Goal: Task Accomplishment & Management: Use online tool/utility

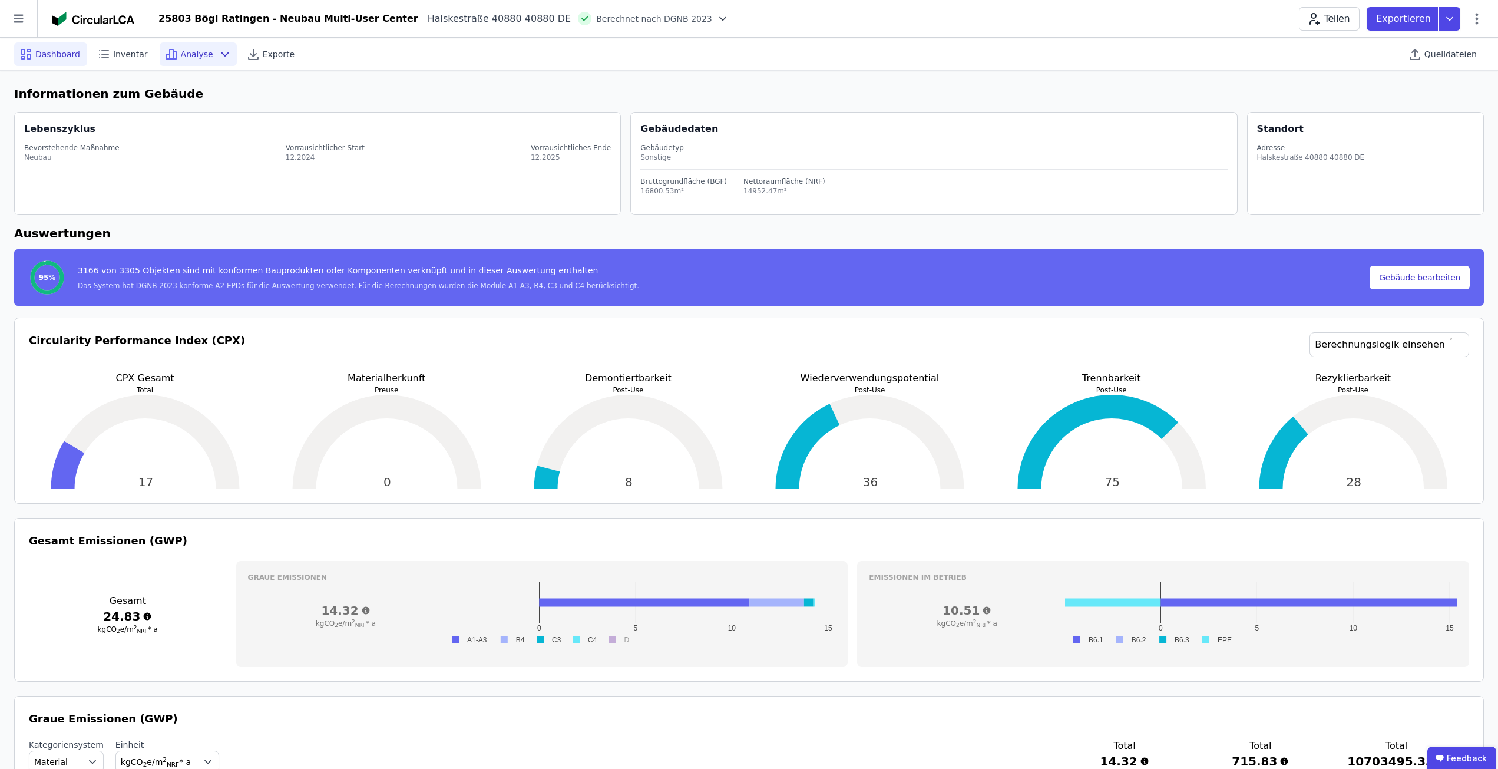
click at [184, 56] on span "Analyse" at bounding box center [197, 54] width 32 height 12
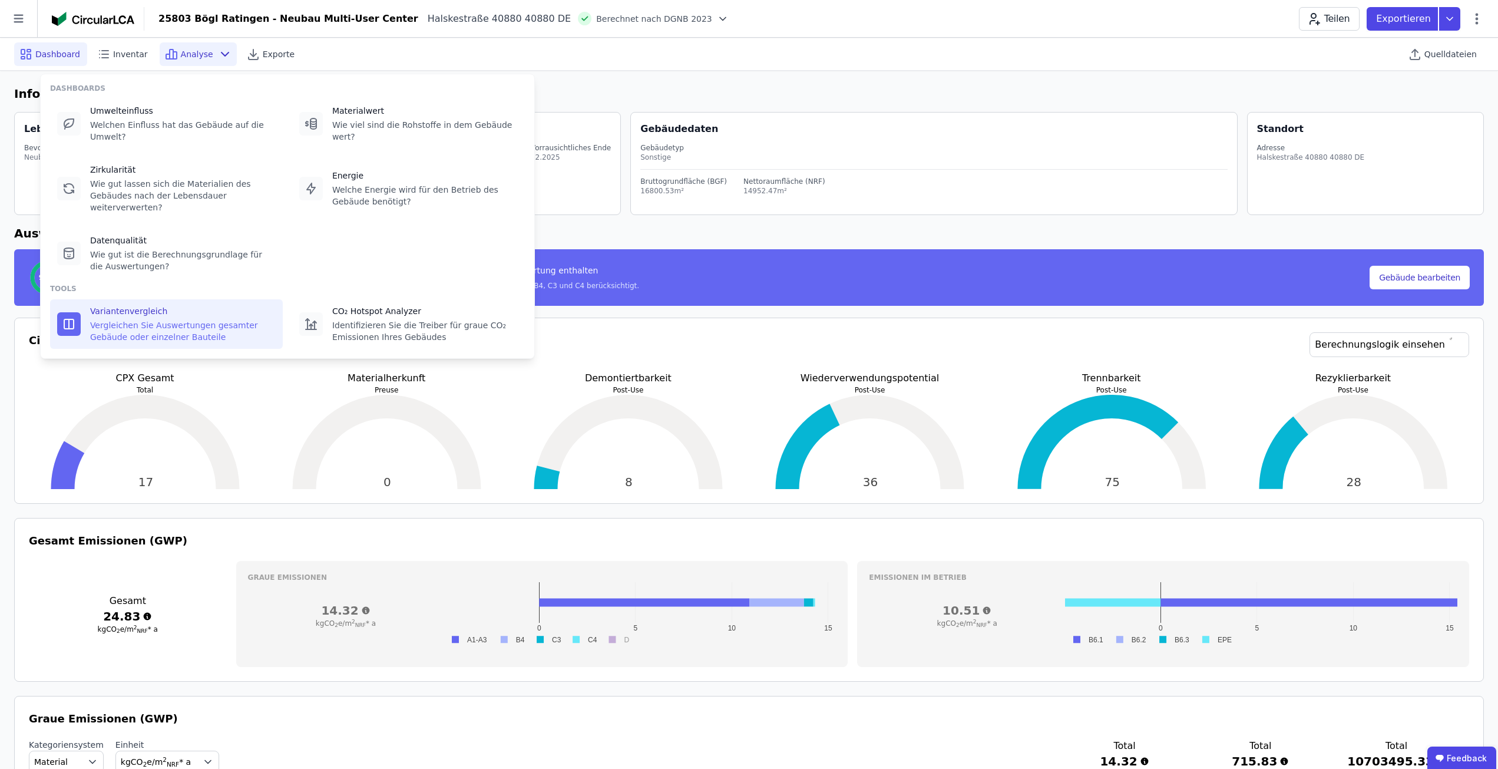
click at [137, 319] on div "Vergleichen Sie Auswertungen gesamter Gebäude oder einzelner Bauteile" at bounding box center [183, 331] width 186 height 24
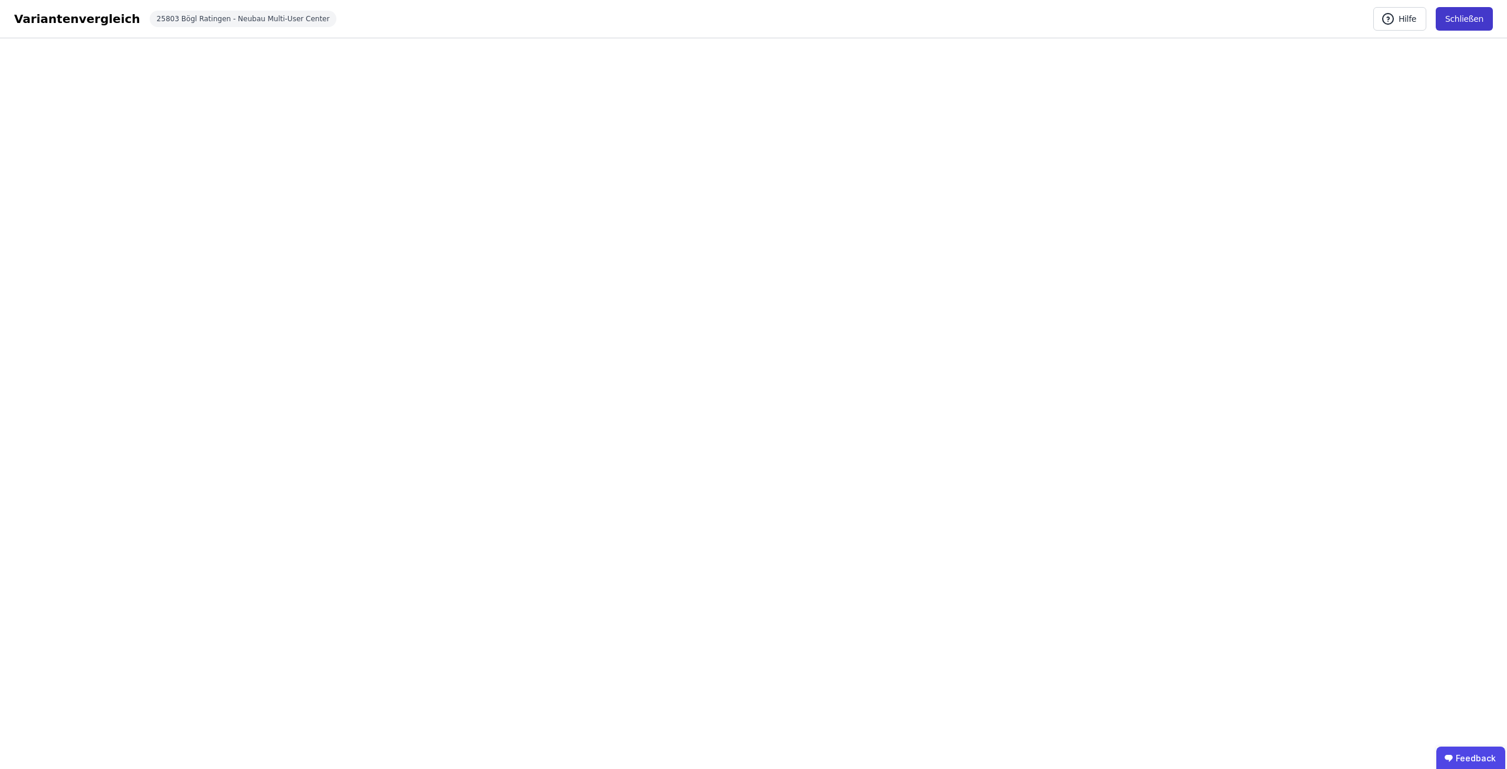
click at [1475, 27] on button "Schließen" at bounding box center [1464, 19] width 57 height 24
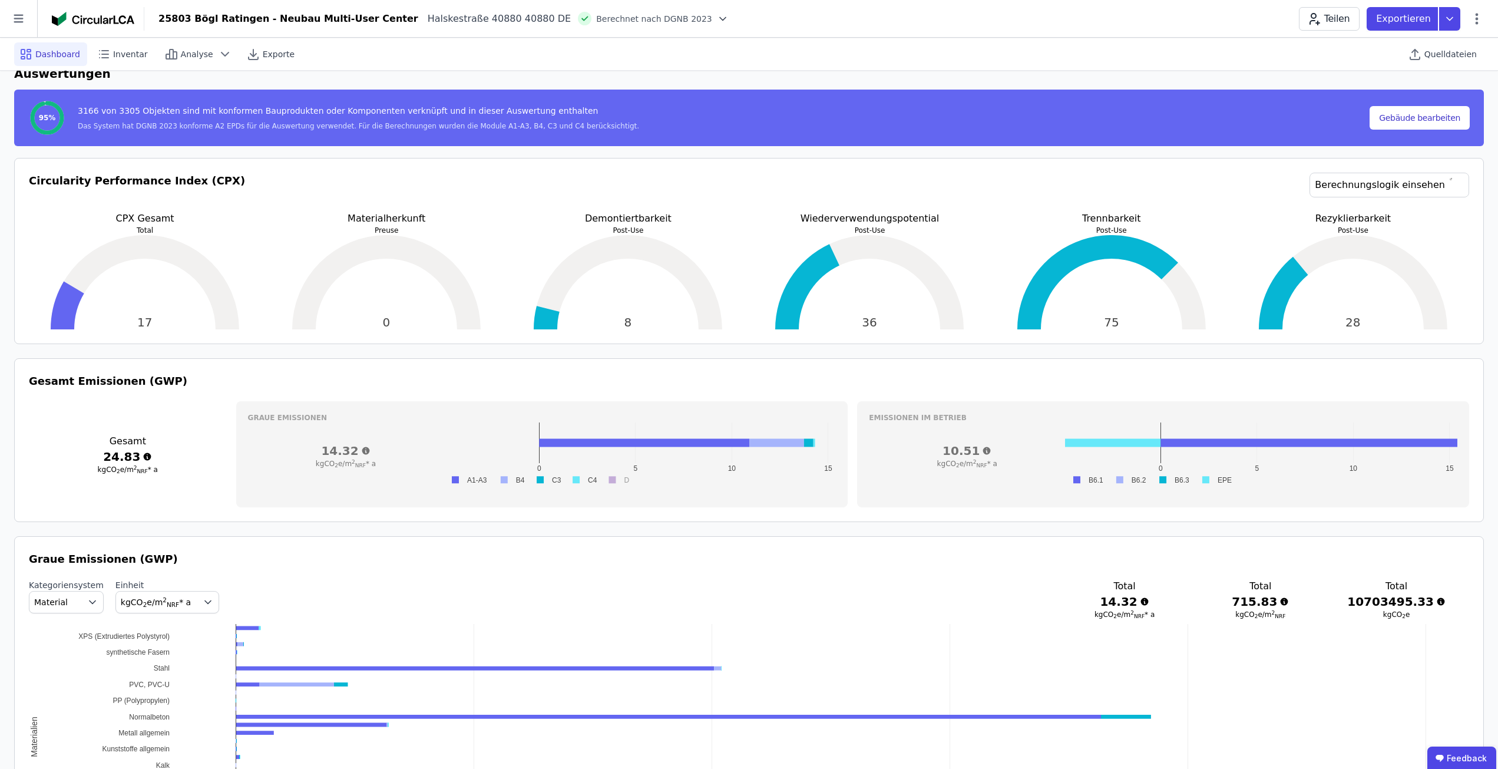
scroll to position [177, 0]
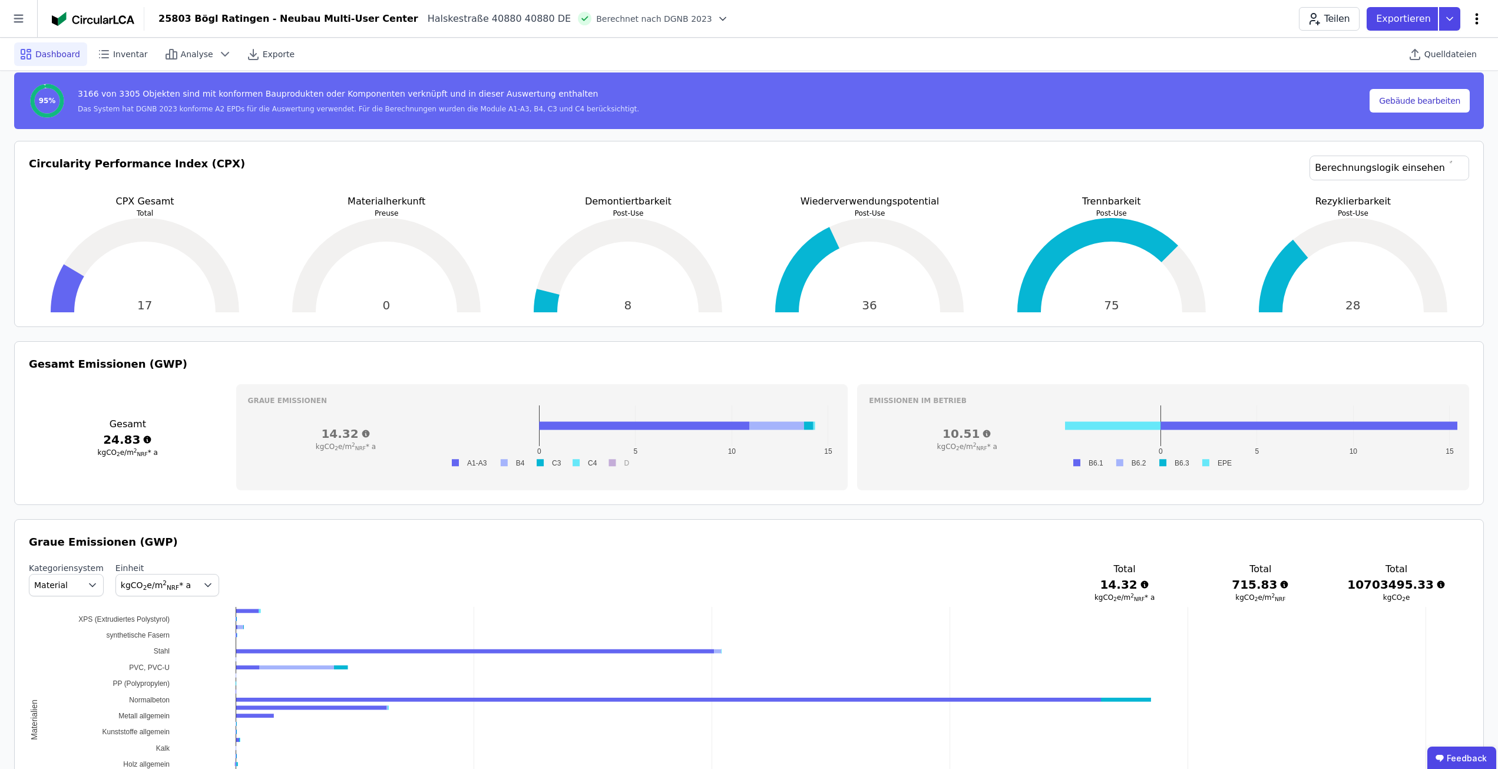
click at [1481, 14] on icon at bounding box center [1477, 19] width 14 height 14
click at [1450, 85] on span "Energie im Betrieb (B6)" at bounding box center [1426, 95] width 95 height 24
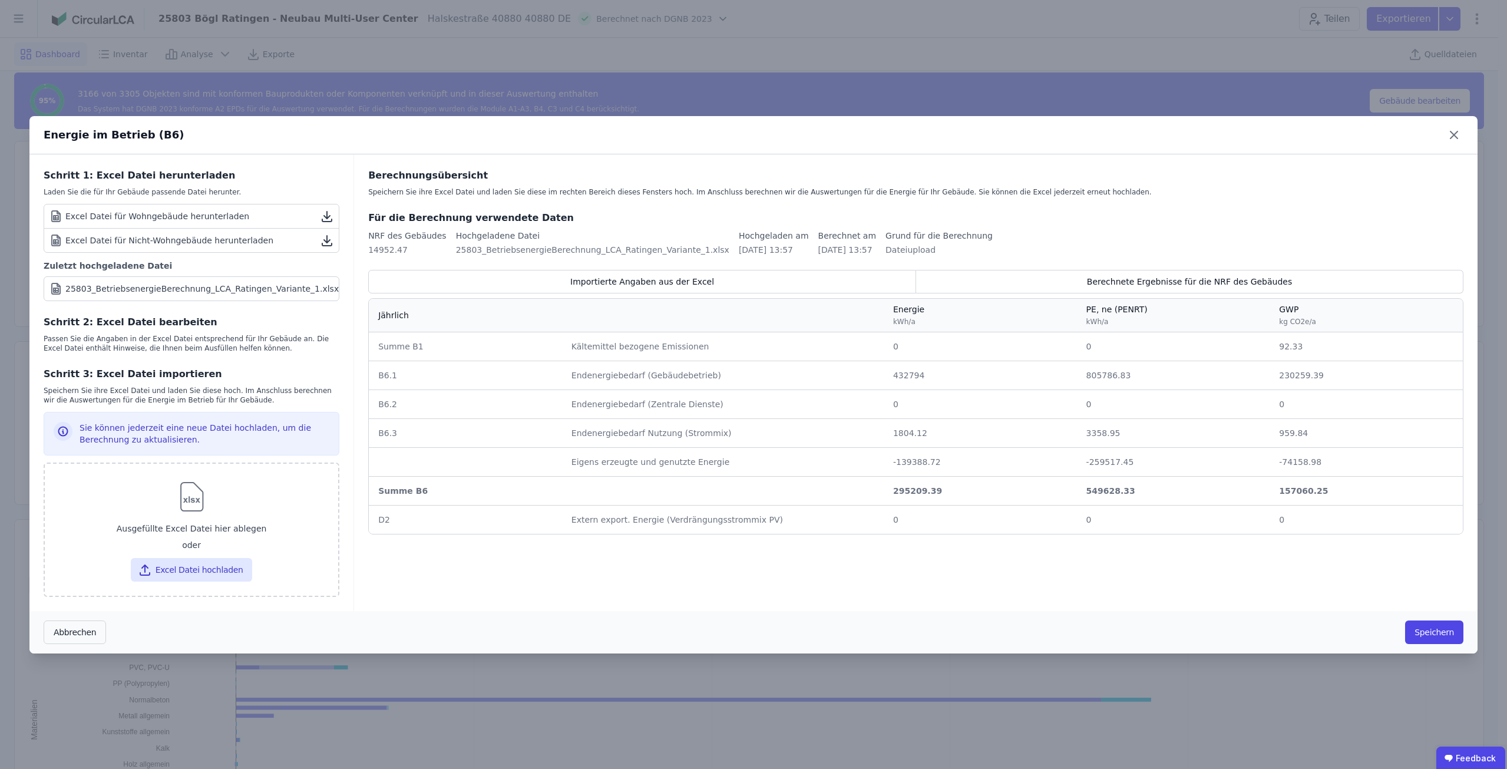
click at [1345, 58] on div "Energie im Betrieb (B6) Schritt 1: Excel Datei herunterladen Laden Sie die für …" at bounding box center [753, 384] width 1507 height 769
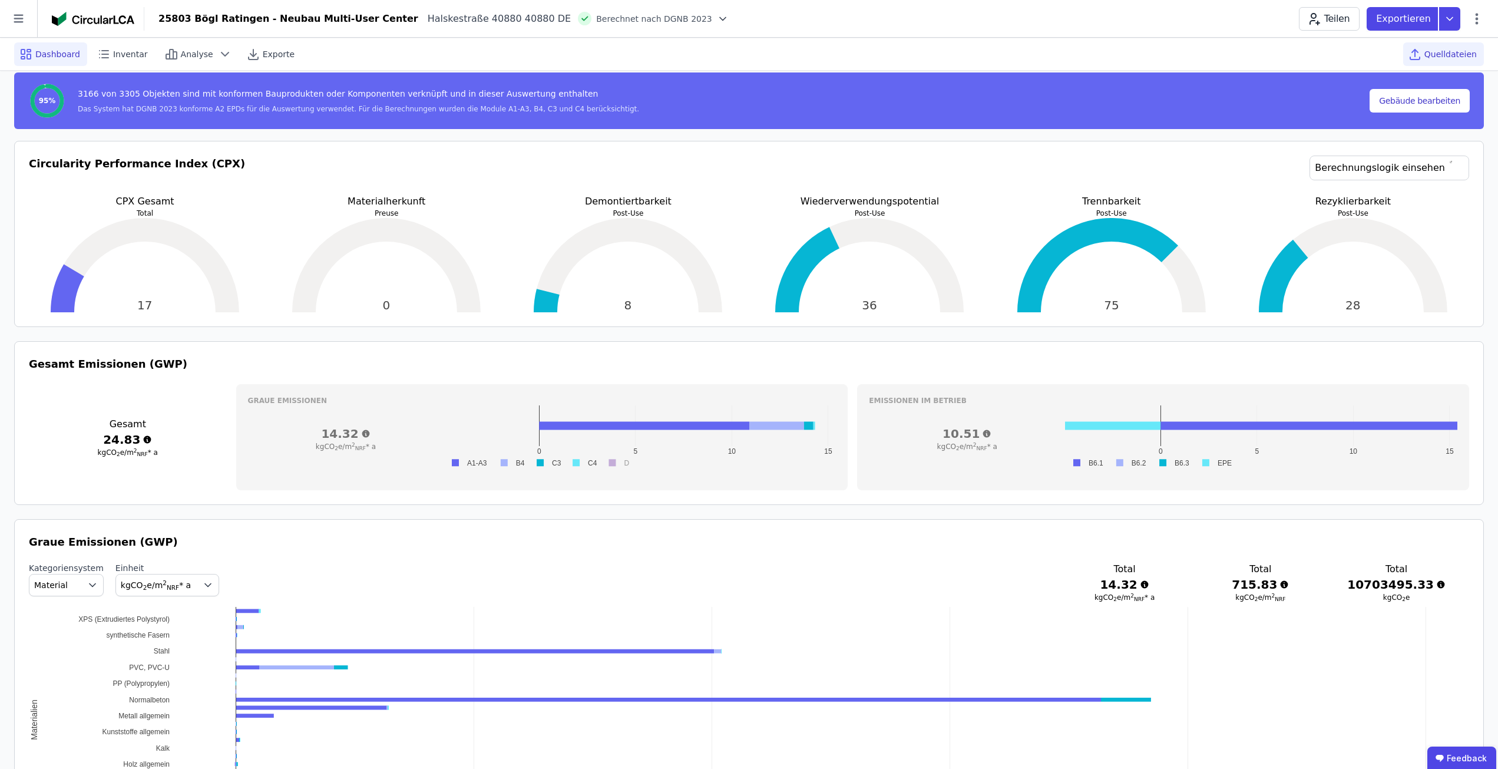
click at [1434, 58] on span "Quelldateien" at bounding box center [1450, 54] width 52 height 12
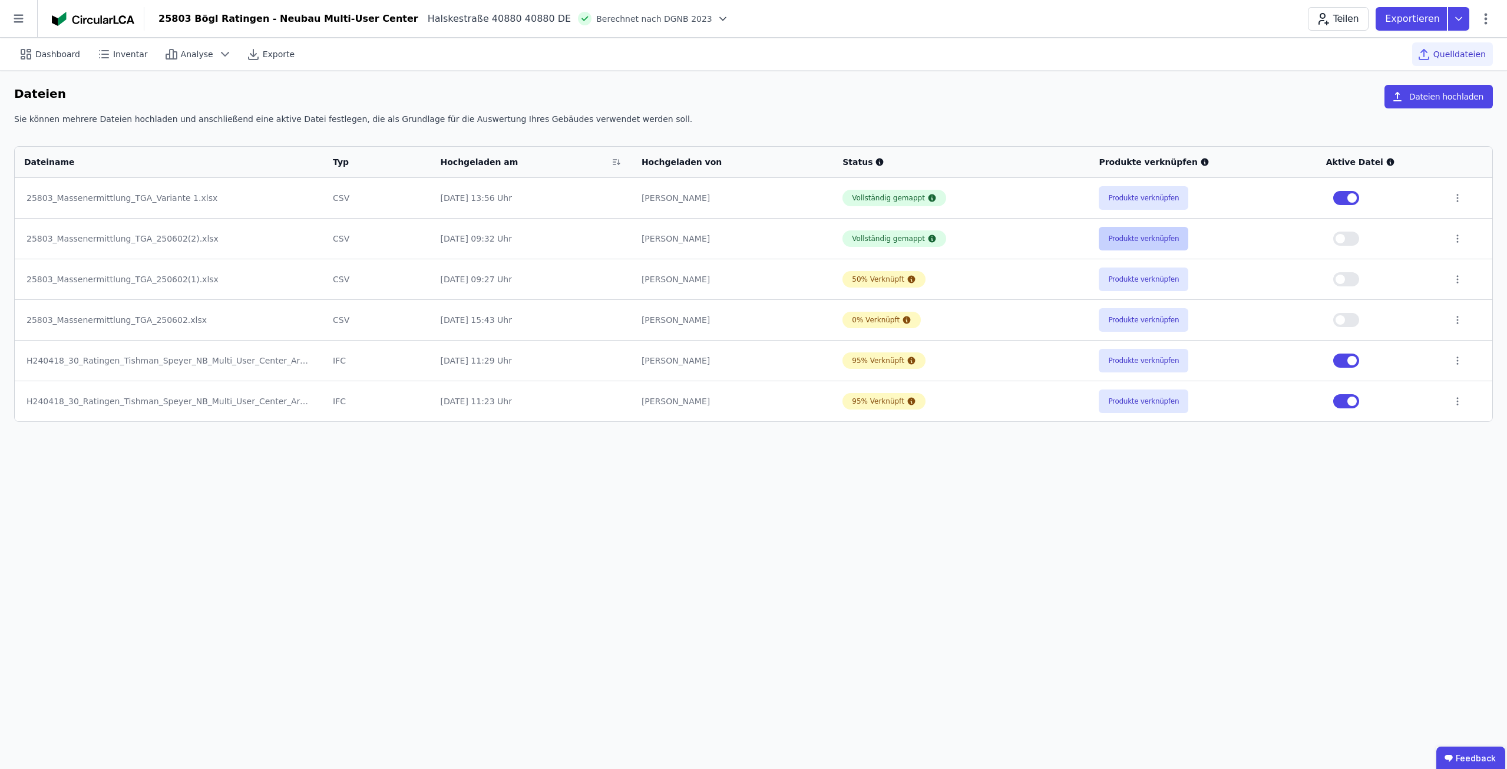
click at [1117, 238] on button "Produkte verknüpfen" at bounding box center [1144, 239] width 90 height 24
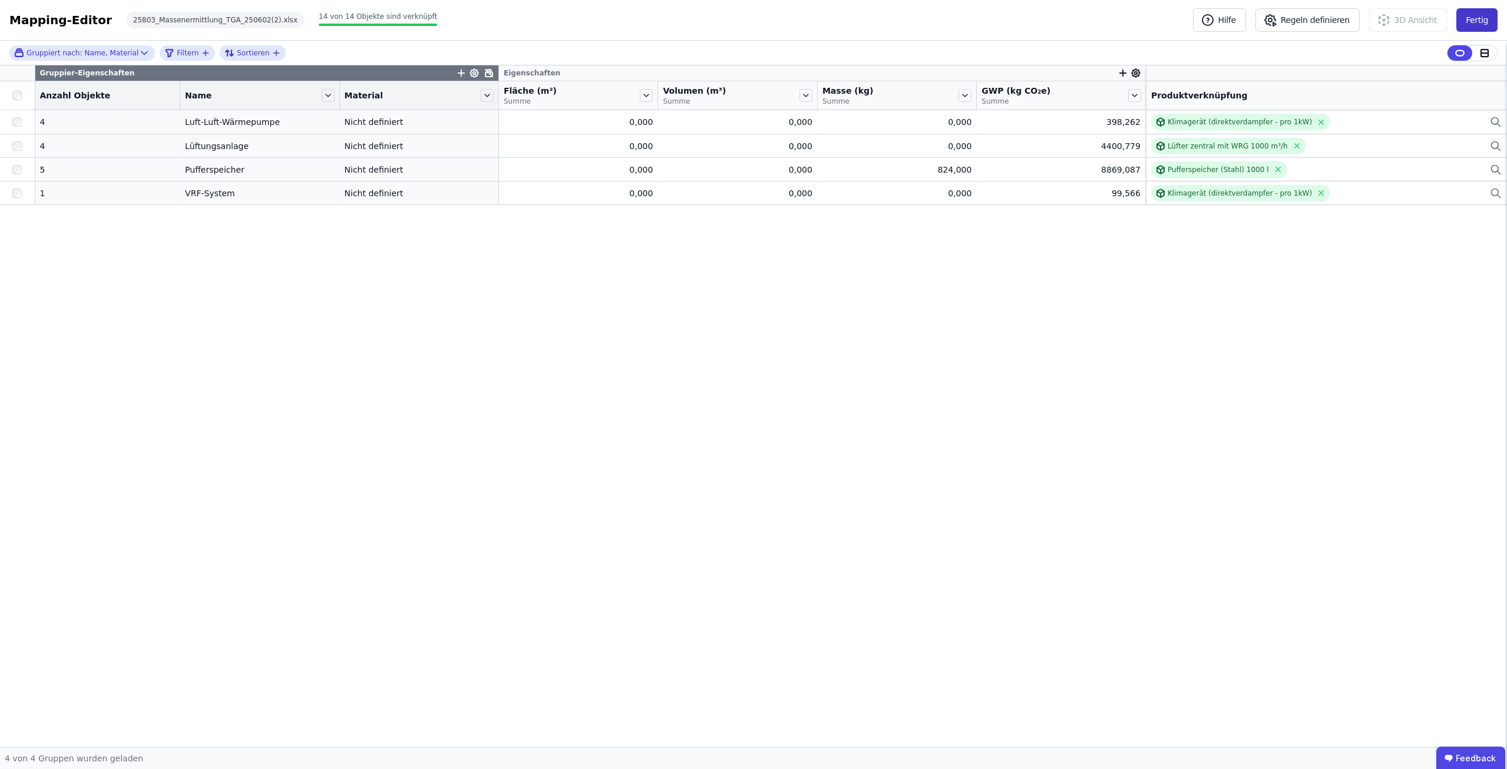
click at [1477, 26] on button "Fertig" at bounding box center [1476, 20] width 41 height 24
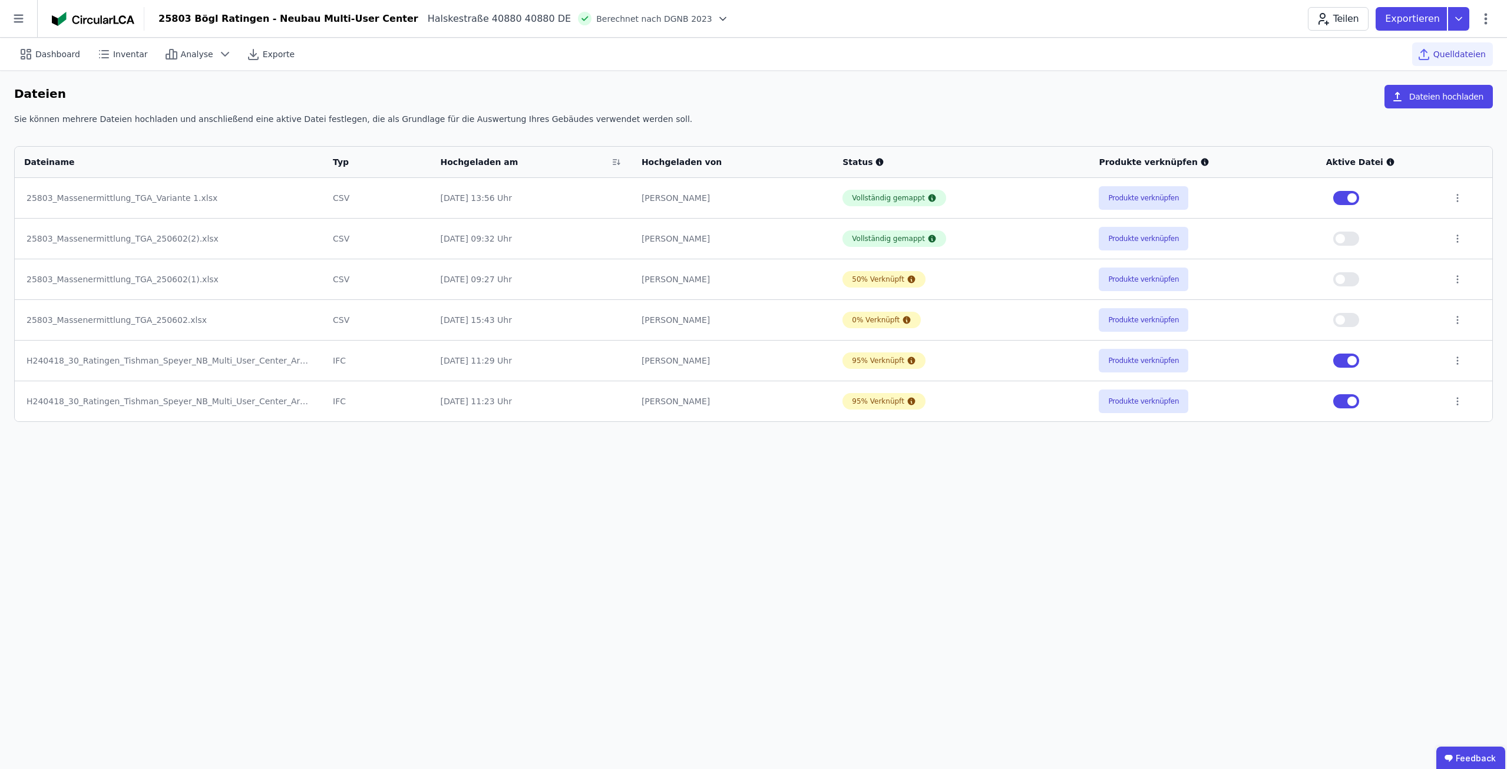
click at [1352, 239] on button "button" at bounding box center [1346, 239] width 26 height 14
click at [1350, 200] on span "button" at bounding box center [1351, 197] width 9 height 9
click at [31, 48] on icon at bounding box center [26, 54] width 14 height 14
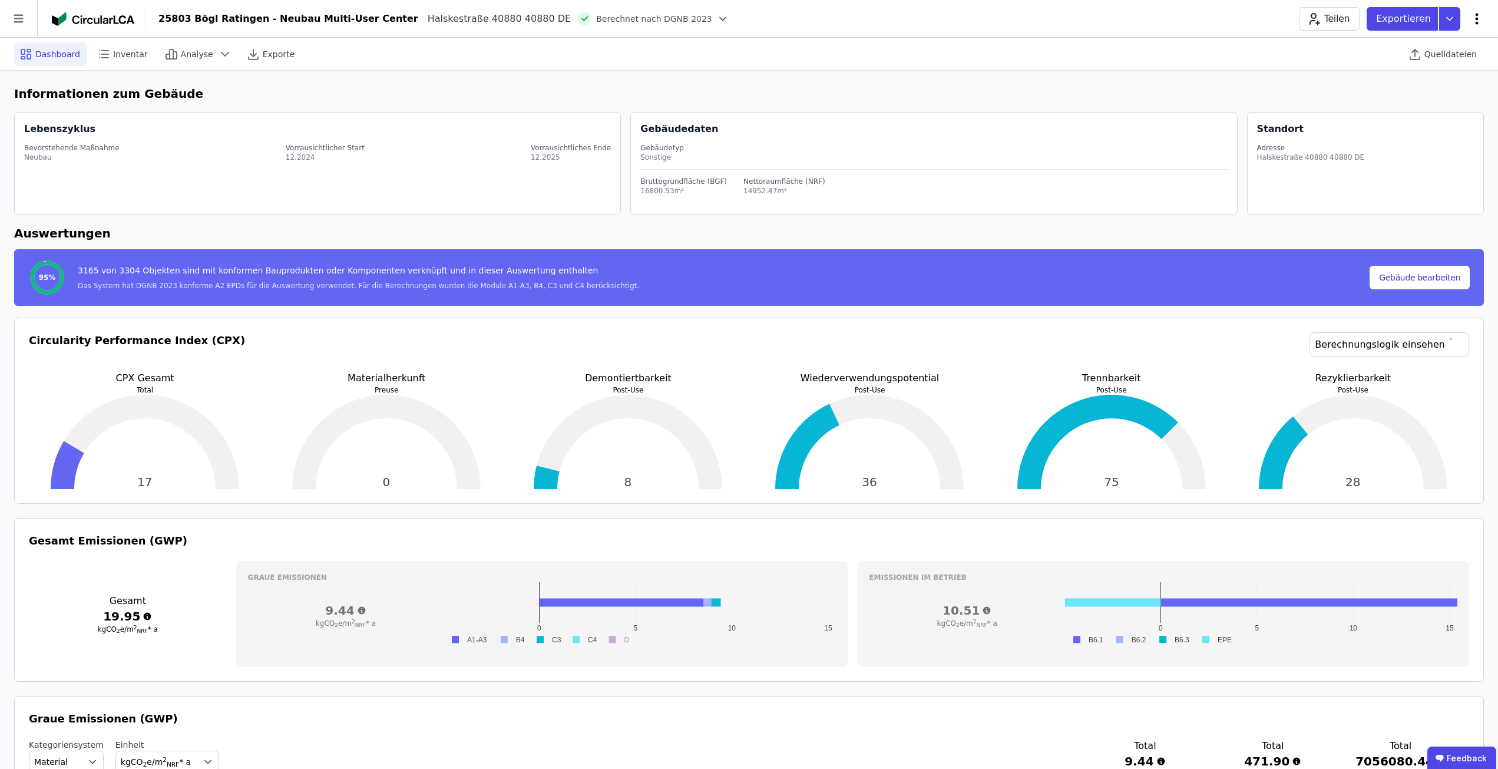
click at [1478, 21] on icon at bounding box center [1477, 19] width 14 height 14
click at [1441, 94] on span "Energie im Betrieb (B6)" at bounding box center [1426, 95] width 95 height 24
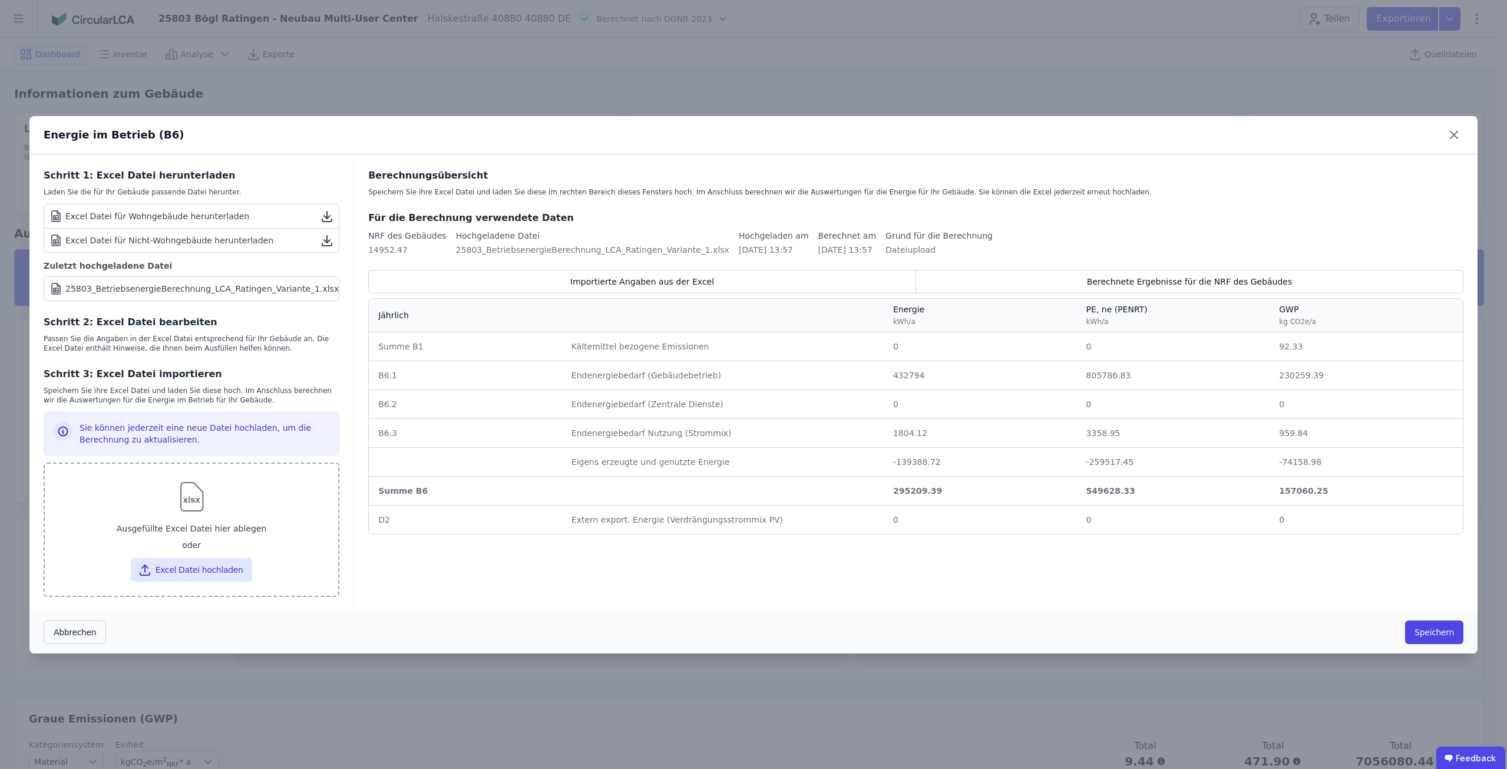
click at [205, 506] on img at bounding box center [192, 497] width 38 height 38
type input "**********"
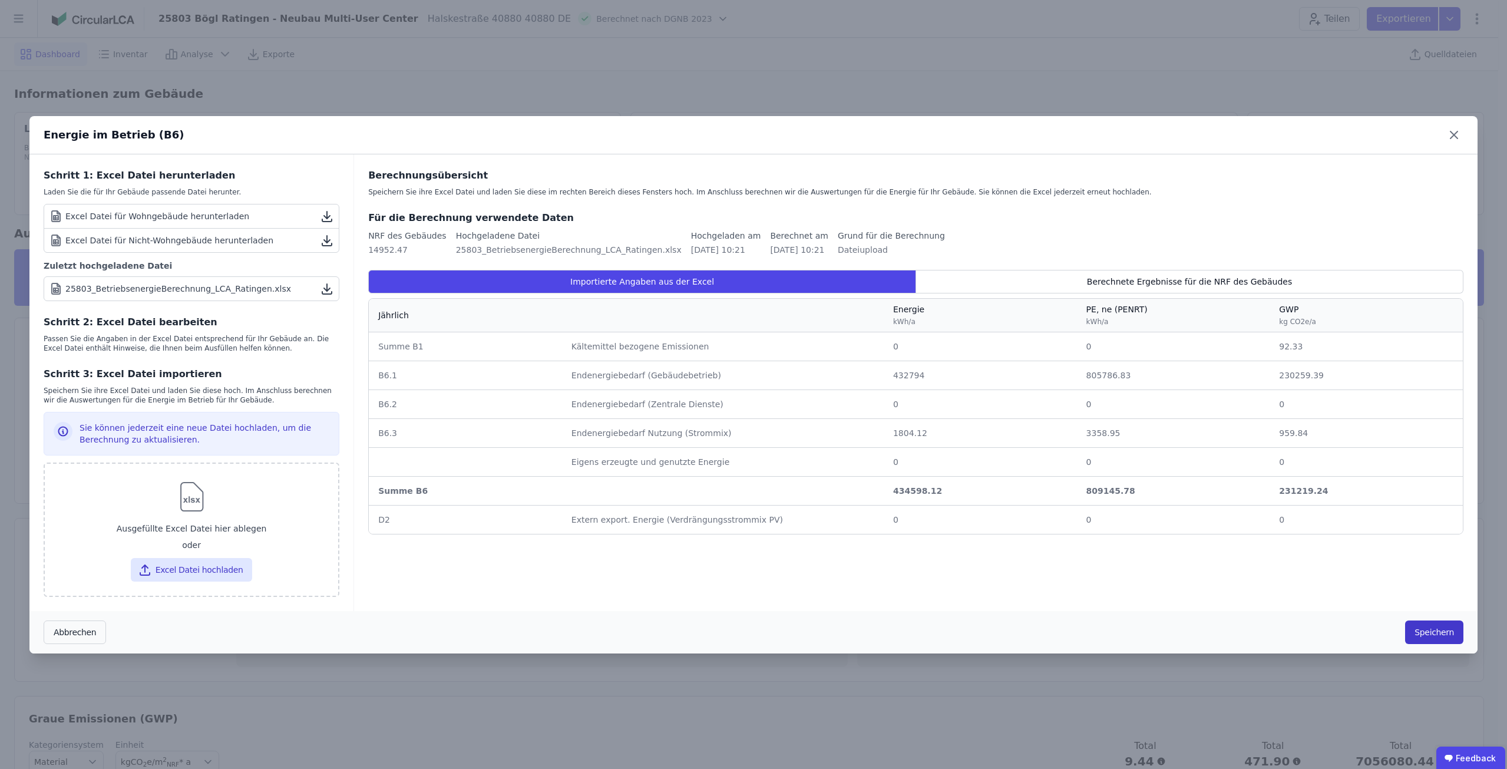
click at [1431, 633] on button "Speichern" at bounding box center [1434, 632] width 58 height 24
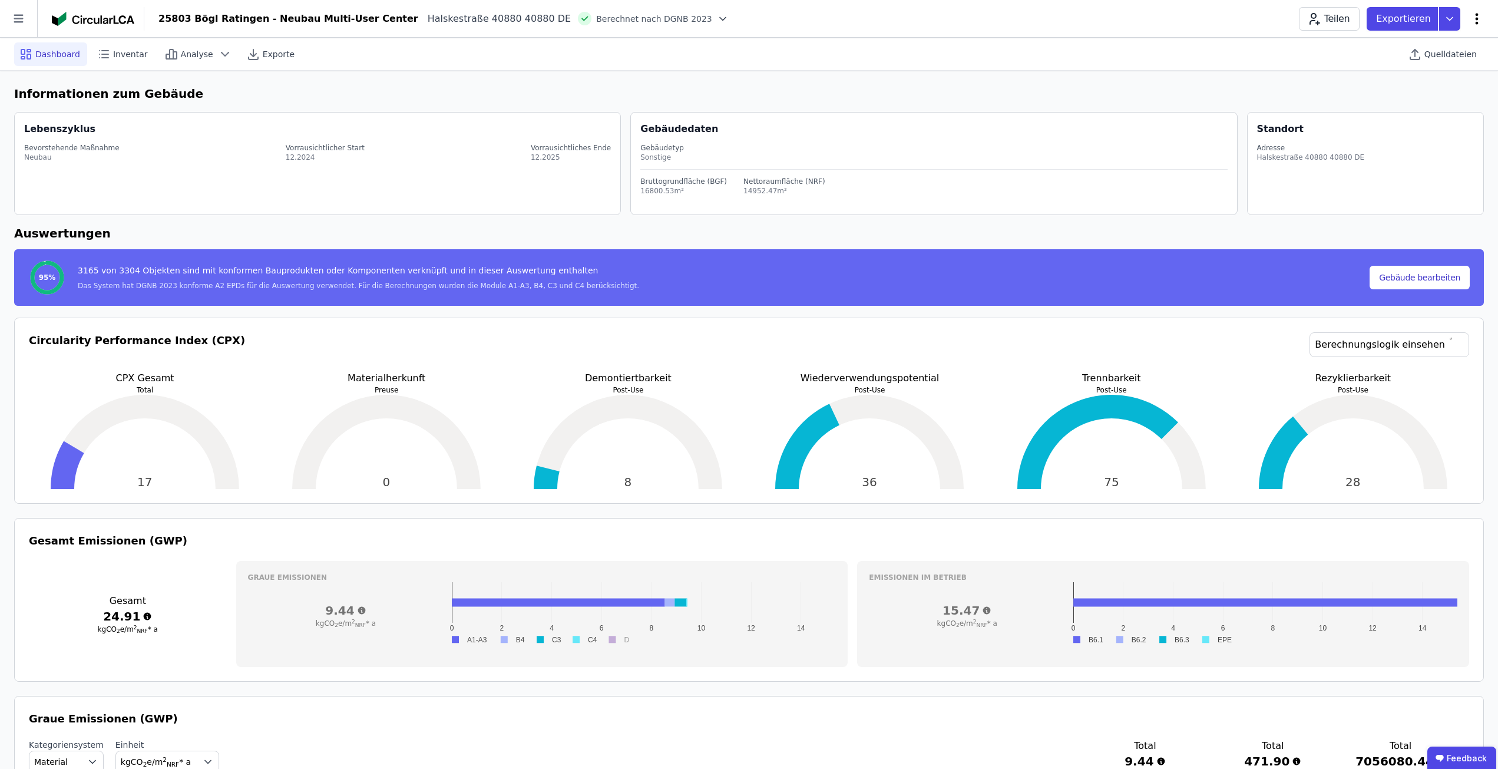
click at [1471, 18] on icon at bounding box center [1477, 19] width 14 height 14
click at [170, 57] on icon at bounding box center [171, 54] width 14 height 14
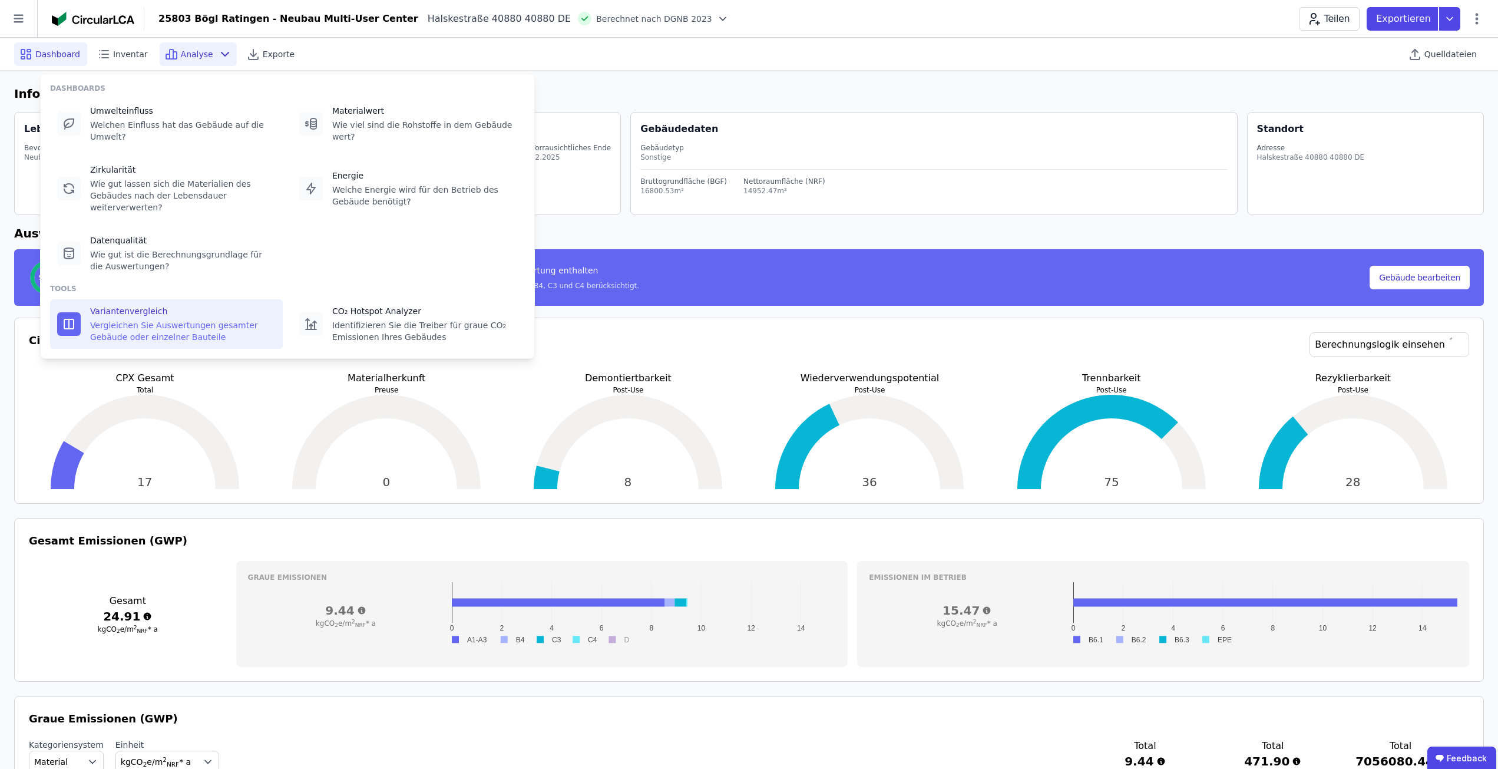
click at [128, 319] on div "Vergleichen Sie Auswertungen gesamter Gebäude oder einzelner Bauteile" at bounding box center [183, 331] width 186 height 24
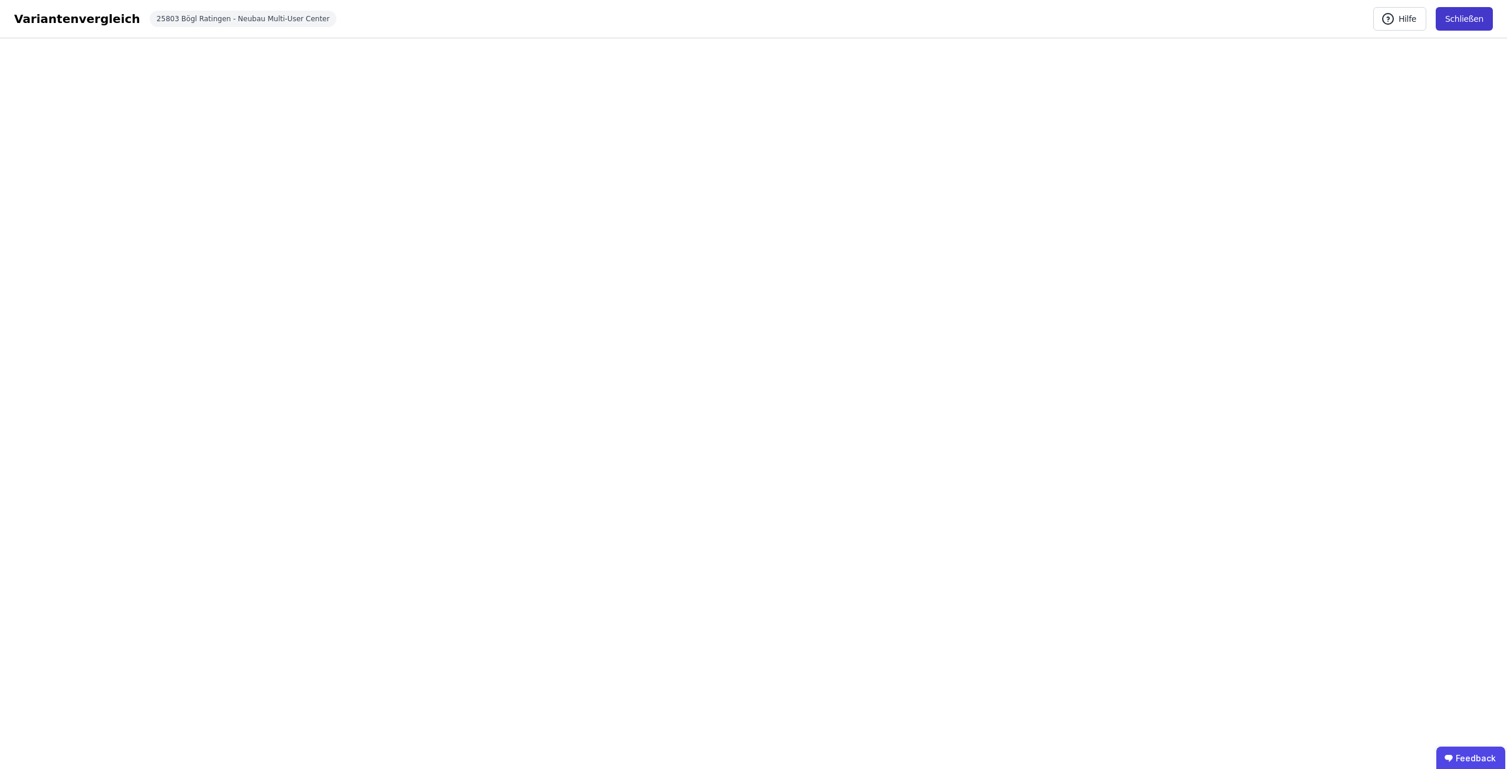
click at [1468, 23] on button "Schließen" at bounding box center [1464, 19] width 57 height 24
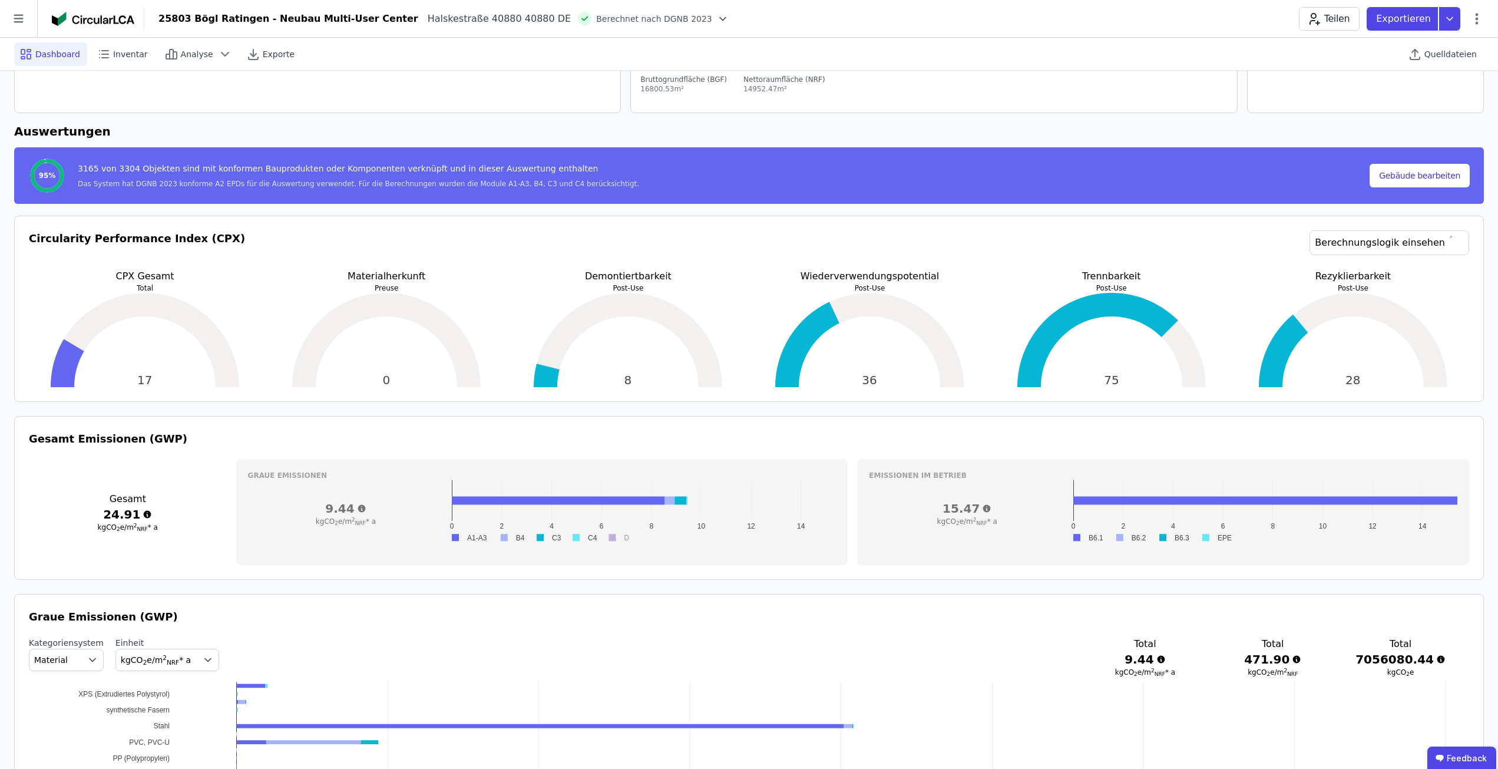
scroll to position [118, 0]
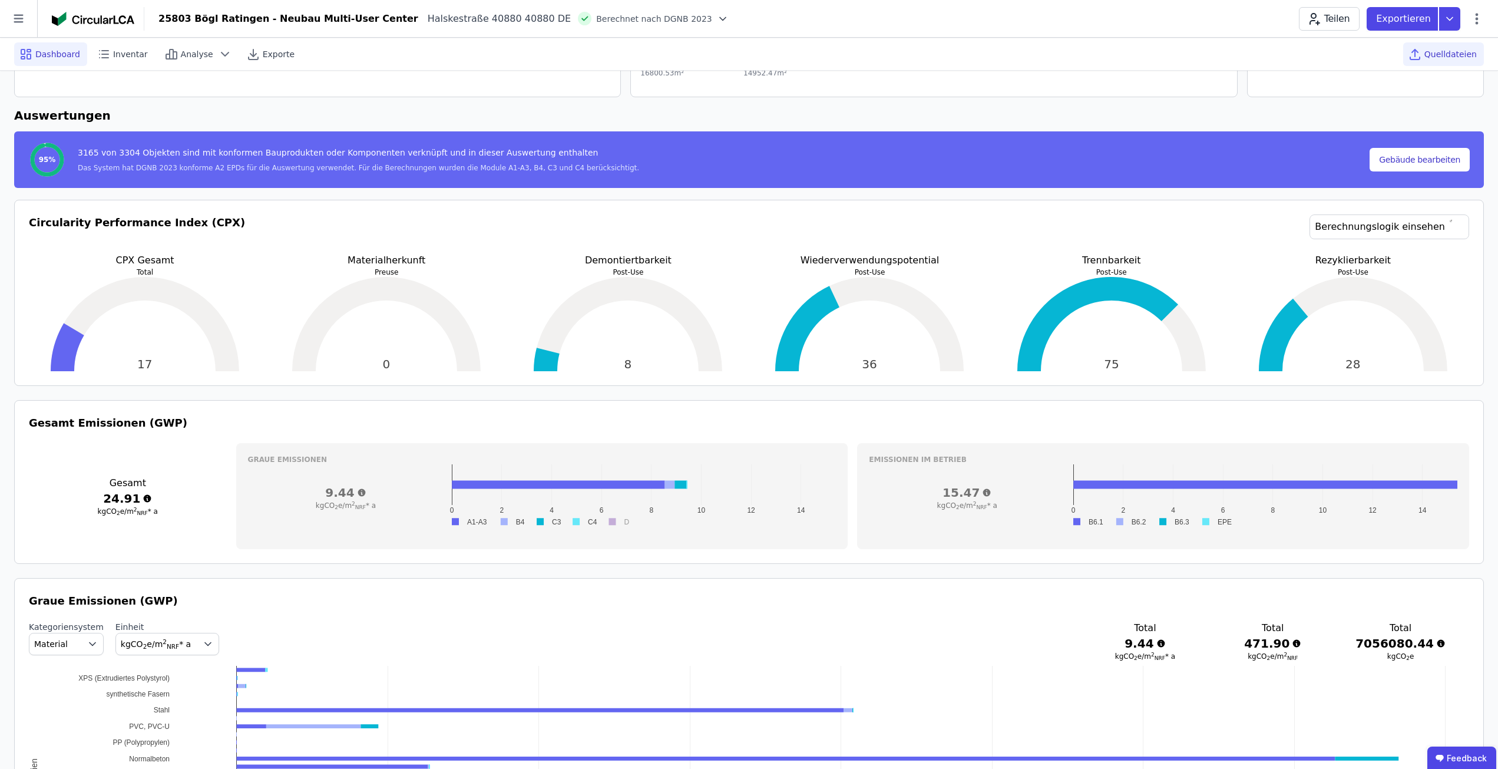
click at [1428, 54] on div "Quelldateien" at bounding box center [1443, 54] width 81 height 24
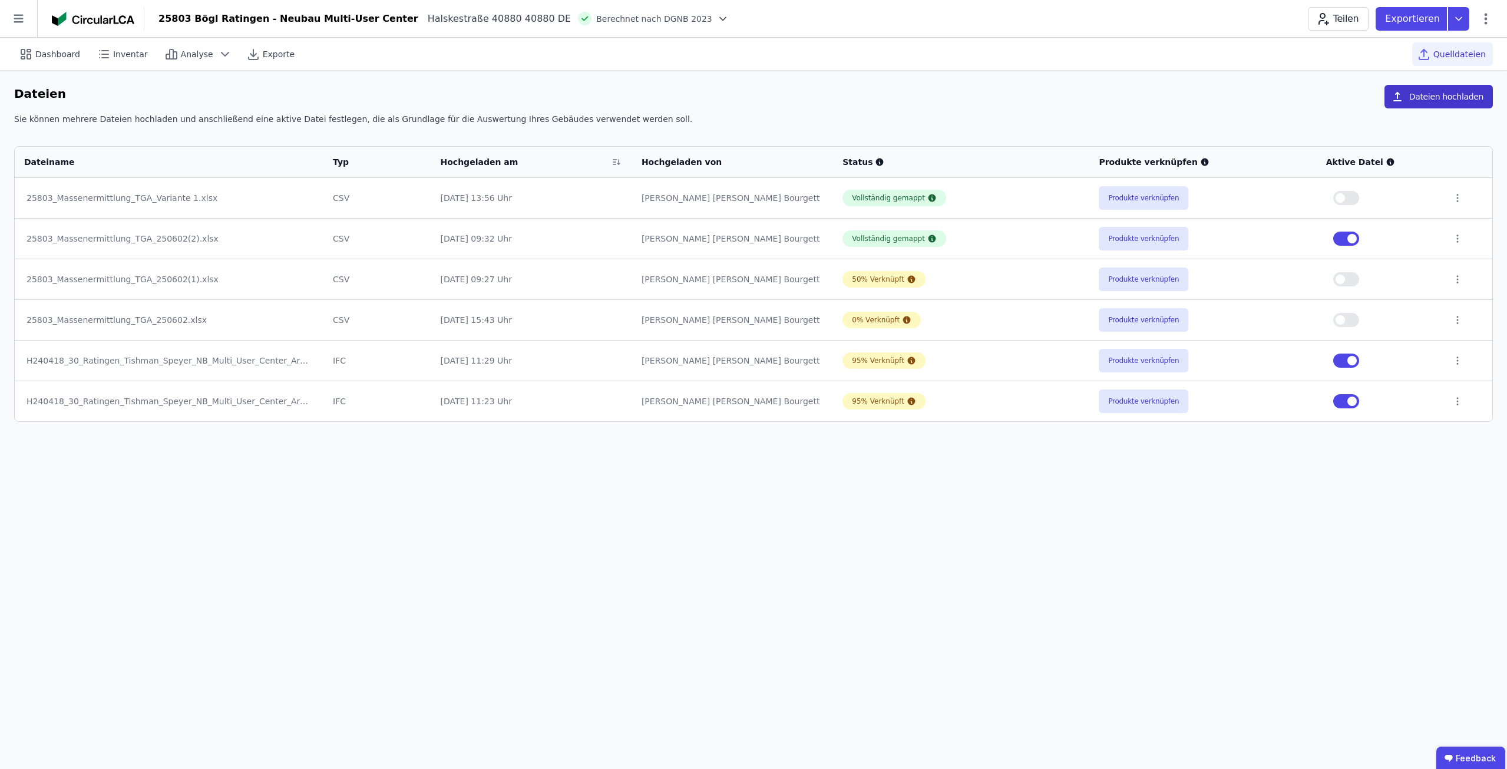
click at [1450, 97] on button "Dateien hochladen" at bounding box center [1438, 97] width 108 height 24
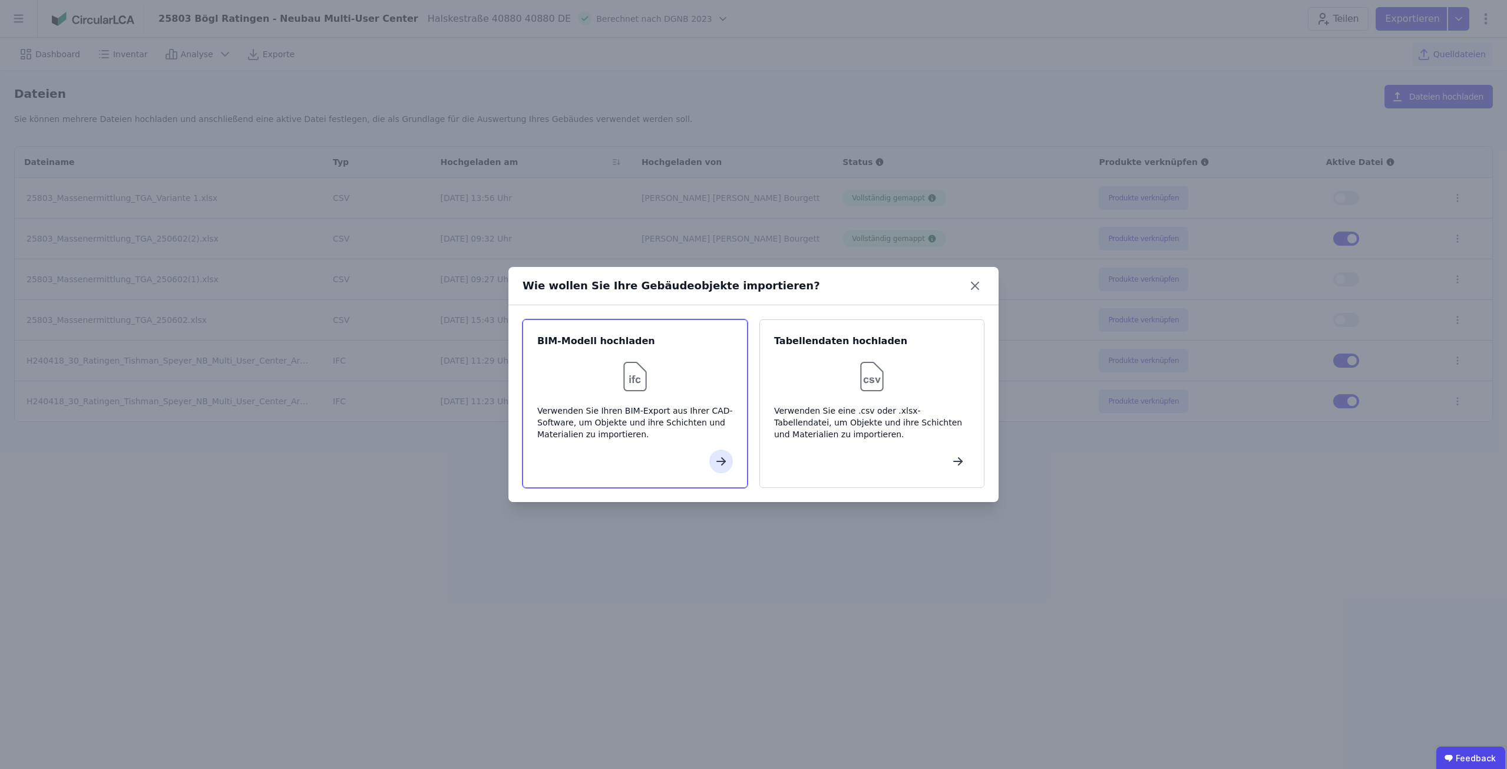
click at [632, 414] on div "Verwenden Sie Ihren BIM-Export aus Ihrer CAD-Software, um Objekte und ihre Schi…" at bounding box center [635, 422] width 196 height 35
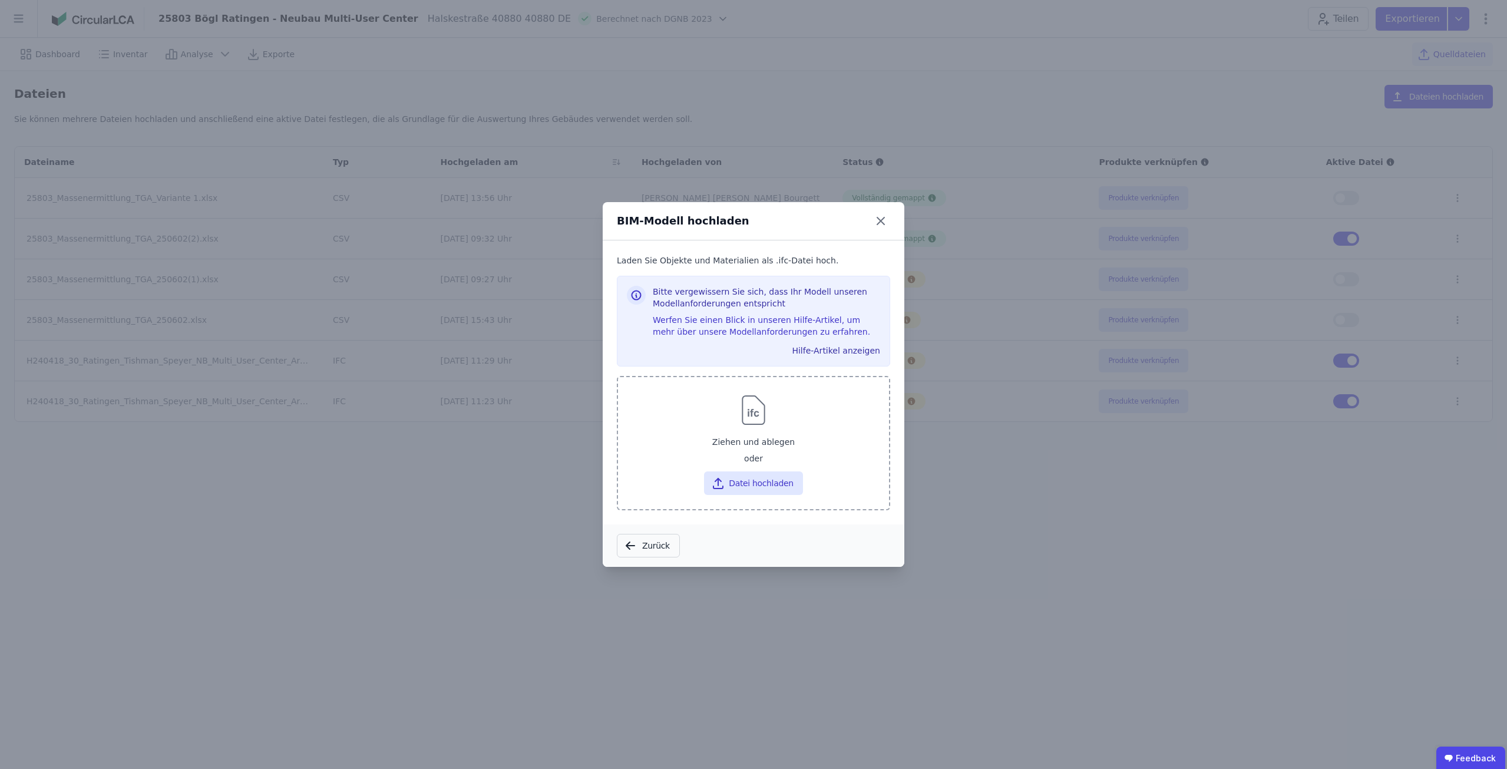
click at [765, 424] on img at bounding box center [754, 410] width 38 height 38
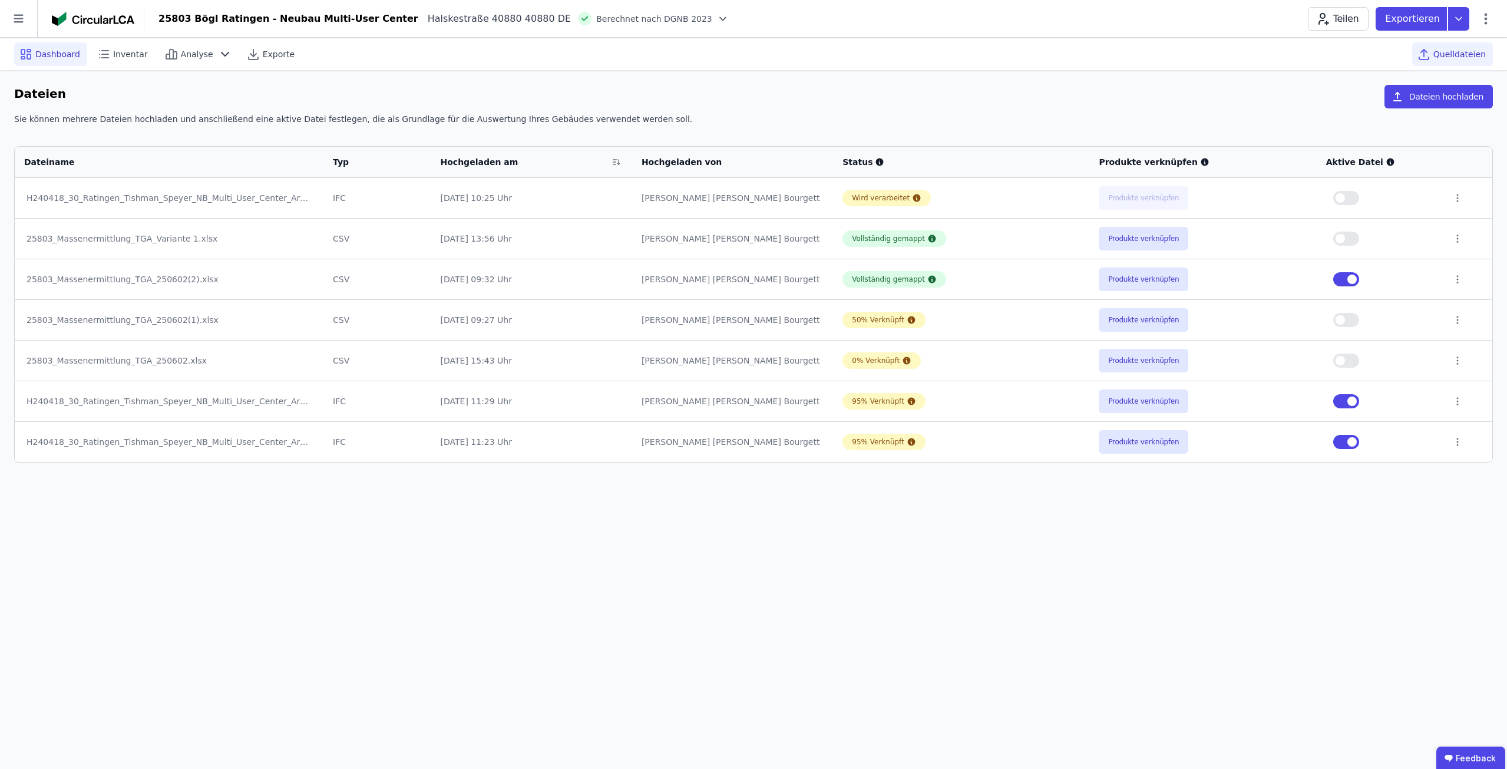
click at [48, 62] on div "Dashboard" at bounding box center [50, 54] width 73 height 24
